Goal: Find specific page/section: Find specific page/section

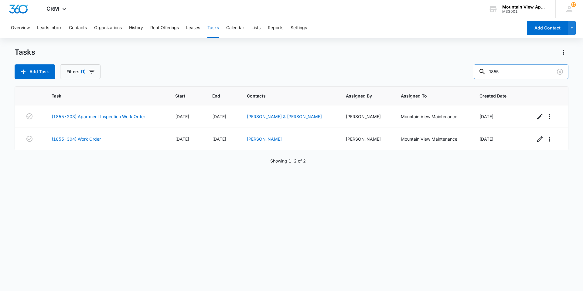
click at [504, 71] on input "1855" at bounding box center [521, 71] width 95 height 15
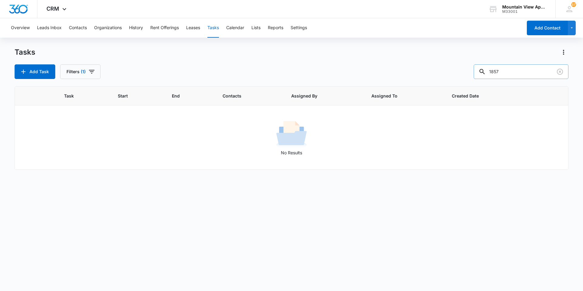
click at [508, 70] on input "1857" at bounding box center [521, 71] width 95 height 15
type input "1867"
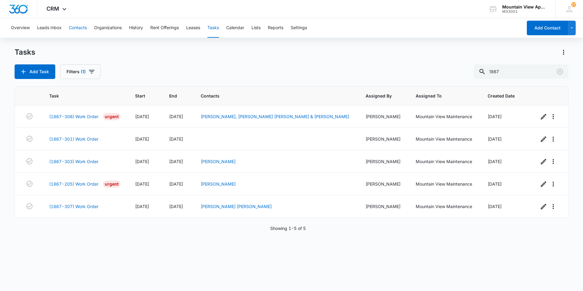
click at [73, 25] on button "Contacts" at bounding box center [78, 27] width 18 height 19
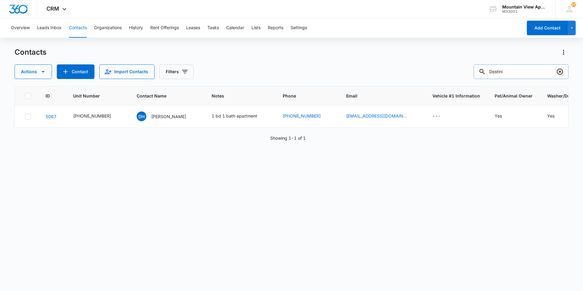
click at [560, 72] on icon "Clear" at bounding box center [560, 72] width 6 height 6
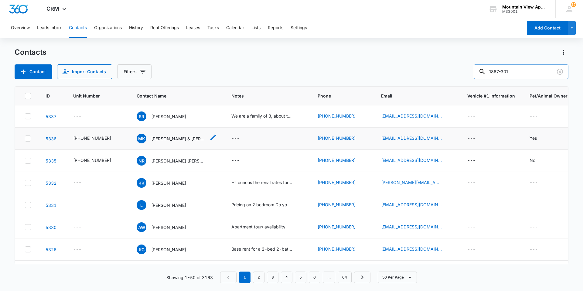
type input "1867-301"
click at [151, 136] on p "[PERSON_NAME] & [PERSON_NAME]" at bounding box center [178, 138] width 55 height 6
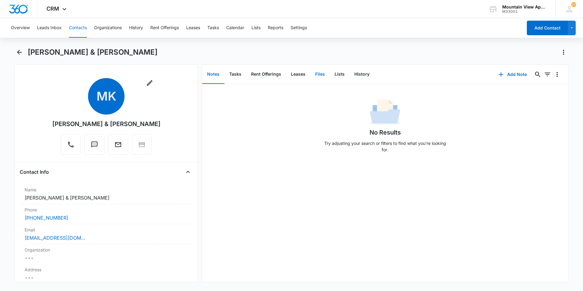
click at [320, 77] on button "Files" at bounding box center [319, 74] width 19 height 19
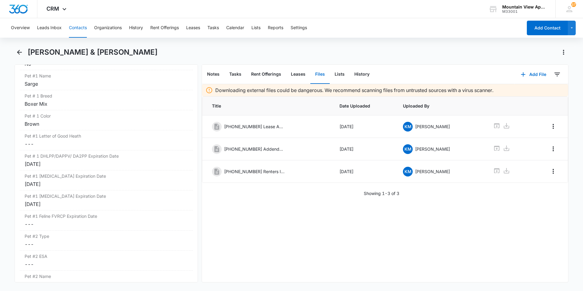
scroll to position [911, 0]
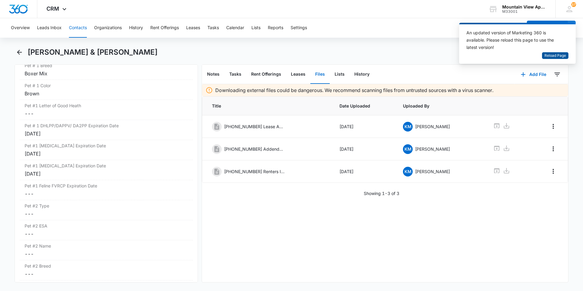
drag, startPoint x: 549, startPoint y: 54, endPoint x: 531, endPoint y: 49, distance: 18.5
click at [549, 54] on span "Reload Page" at bounding box center [555, 56] width 22 height 6
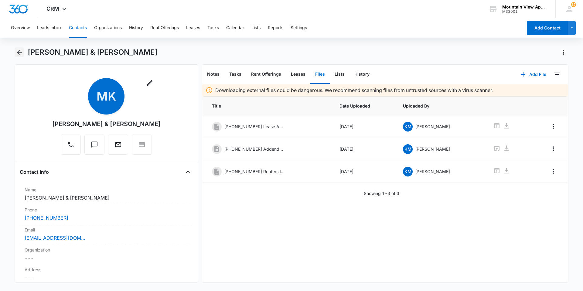
click at [16, 51] on icon "Back" at bounding box center [19, 52] width 7 height 7
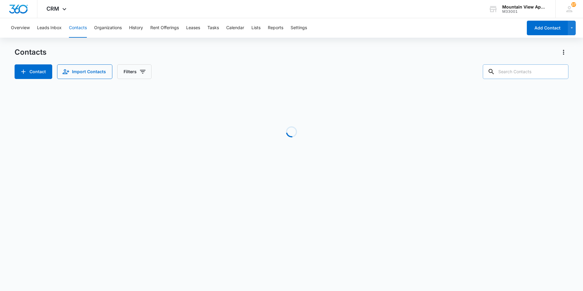
click at [530, 71] on input "text" at bounding box center [526, 71] width 86 height 15
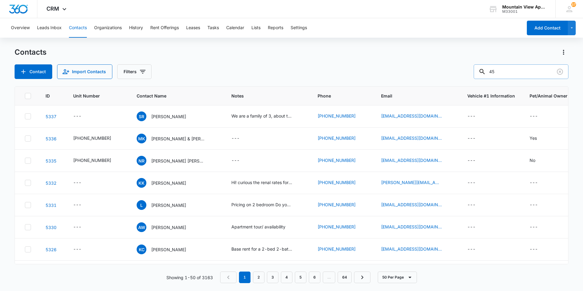
type input "4"
type input "1845-201"
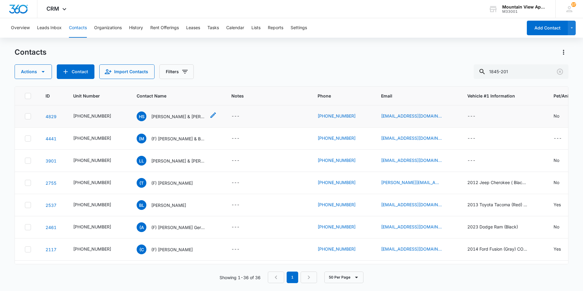
click at [173, 114] on p "Hidaya Saada & Said Saada" at bounding box center [178, 116] width 55 height 6
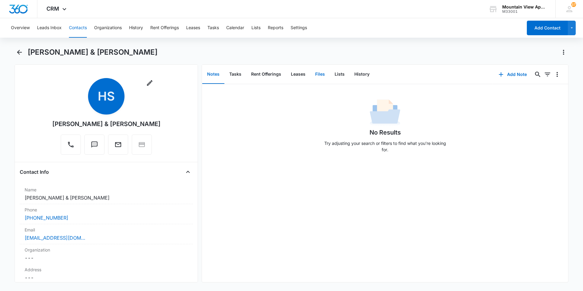
click at [318, 71] on button "Files" at bounding box center [319, 74] width 19 height 19
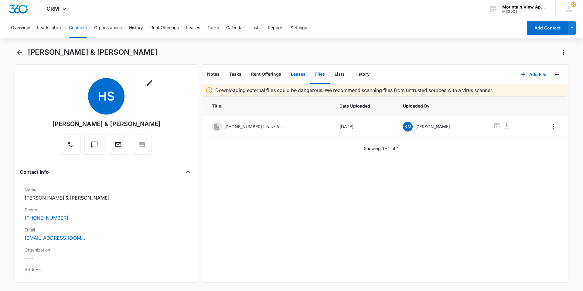
click at [298, 75] on button "Leases" at bounding box center [298, 74] width 24 height 19
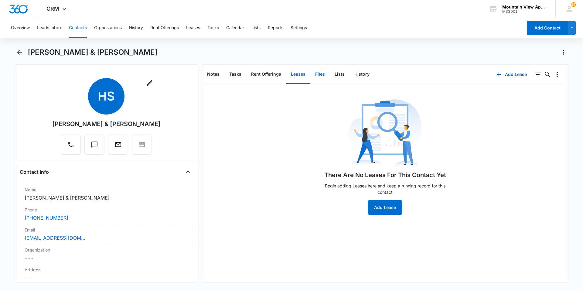
click at [322, 73] on button "Files" at bounding box center [319, 74] width 19 height 19
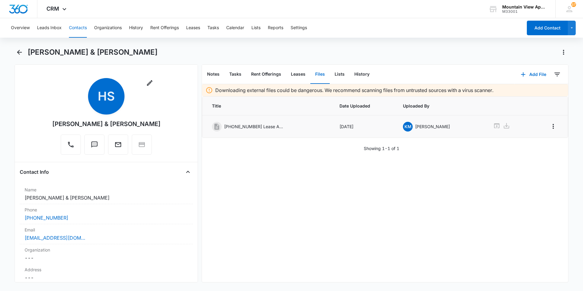
click at [261, 128] on p "545-1845-201 Lease Agreement.pdf" at bounding box center [254, 126] width 61 height 6
click at [494, 124] on icon at bounding box center [496, 125] width 5 height 5
click at [20, 54] on icon "Back" at bounding box center [19, 52] width 7 height 7
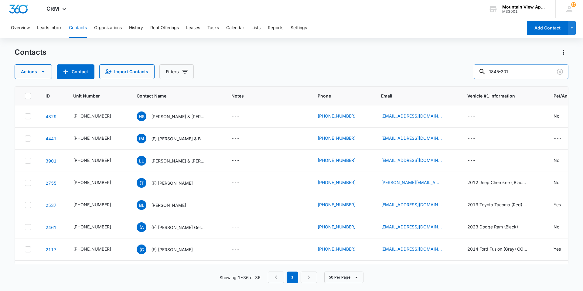
click at [516, 74] on input "1845-201" at bounding box center [521, 71] width 95 height 15
type input "1833-205"
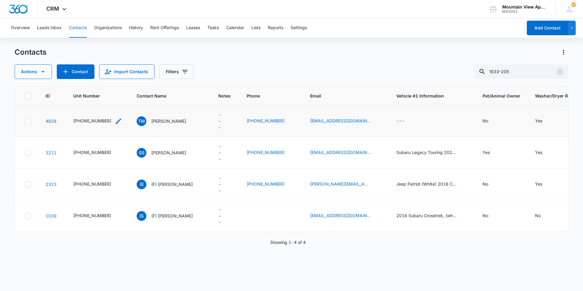
click at [78, 121] on div "545-1833-205" at bounding box center [92, 121] width 38 height 6
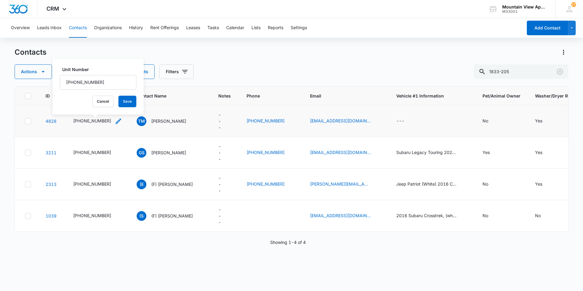
click at [85, 119] on div "545-1833-205" at bounding box center [92, 121] width 38 height 6
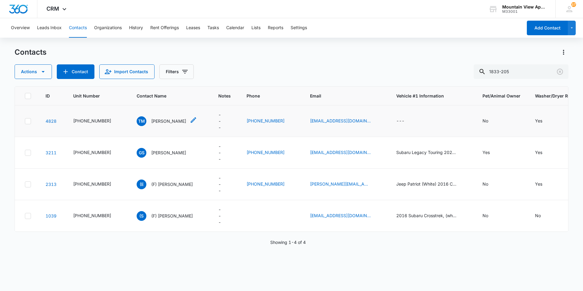
click at [160, 116] on div "TM Tara Mattaliano" at bounding box center [161, 121] width 49 height 10
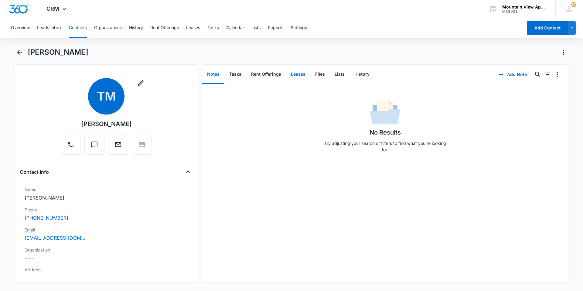
click at [294, 70] on button "Leases" at bounding box center [298, 74] width 24 height 19
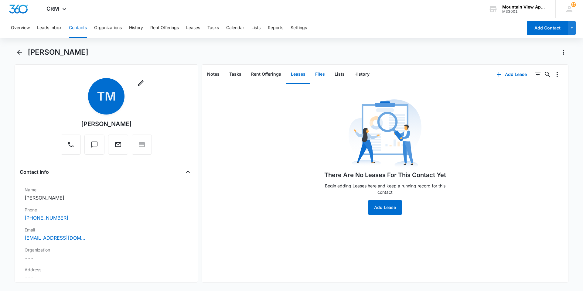
click at [323, 75] on button "Files" at bounding box center [319, 74] width 19 height 19
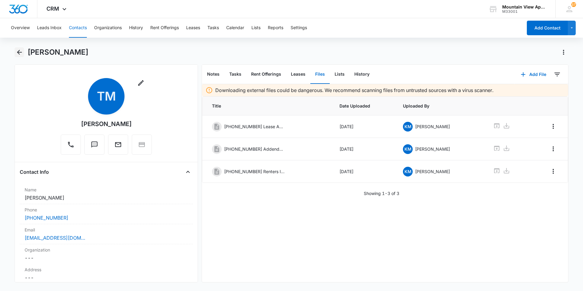
click at [19, 53] on icon "Back" at bounding box center [19, 52] width 5 height 5
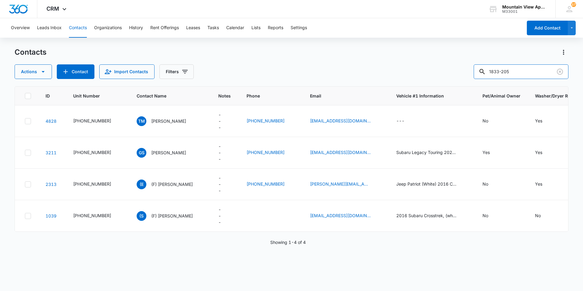
drag, startPoint x: 527, startPoint y: 71, endPoint x: 464, endPoint y: 67, distance: 63.5
click at [463, 71] on div "Actions Contact Import Contacts Filters 1833-205" at bounding box center [292, 71] width 554 height 15
type input "1819-305"
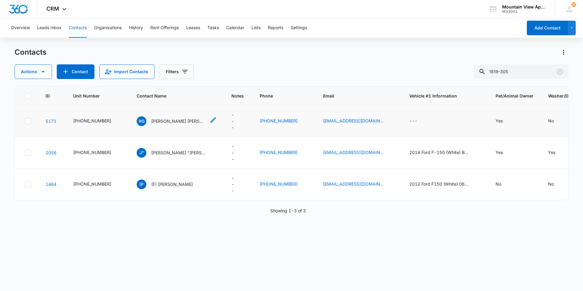
click at [166, 119] on p "Rieley Grimes & Robert Johnston" at bounding box center [178, 121] width 55 height 6
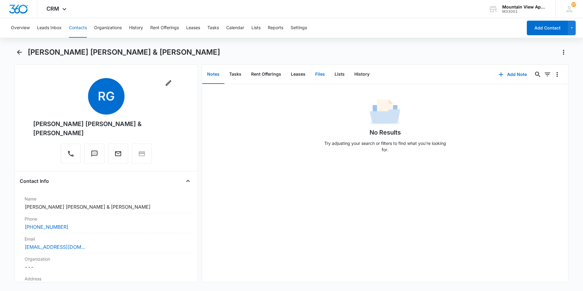
click at [318, 70] on button "Files" at bounding box center [319, 74] width 19 height 19
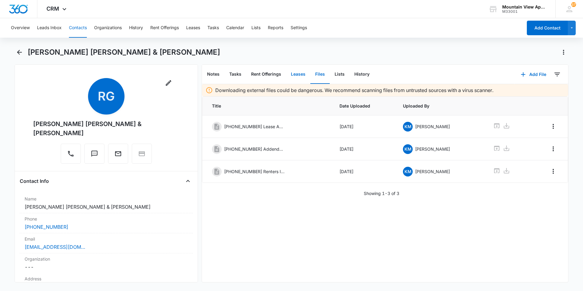
click at [290, 74] on button "Leases" at bounding box center [298, 74] width 24 height 19
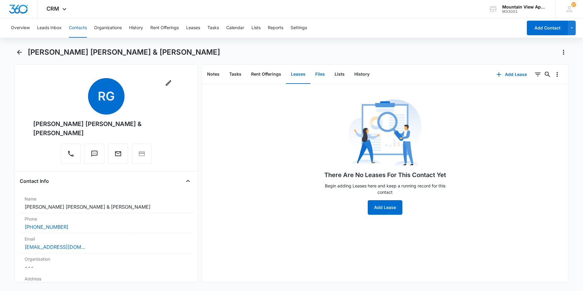
click at [320, 75] on button "Files" at bounding box center [319, 74] width 19 height 19
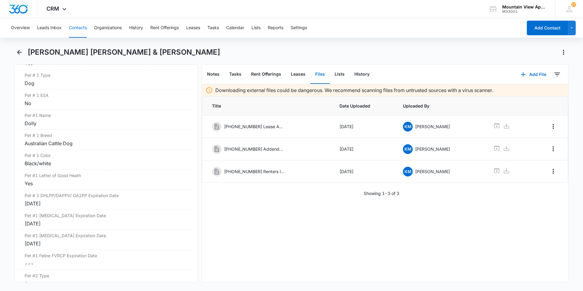
scroll to position [881, 0]
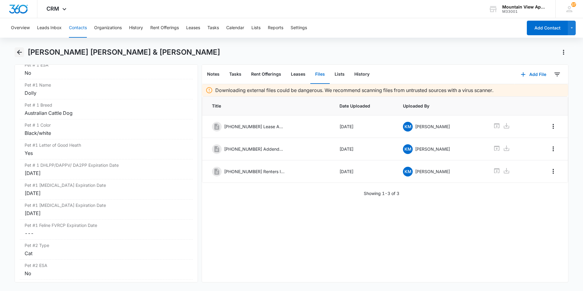
click at [16, 52] on icon "Back" at bounding box center [19, 52] width 7 height 7
